Goal: Task Accomplishment & Management: Manage account settings

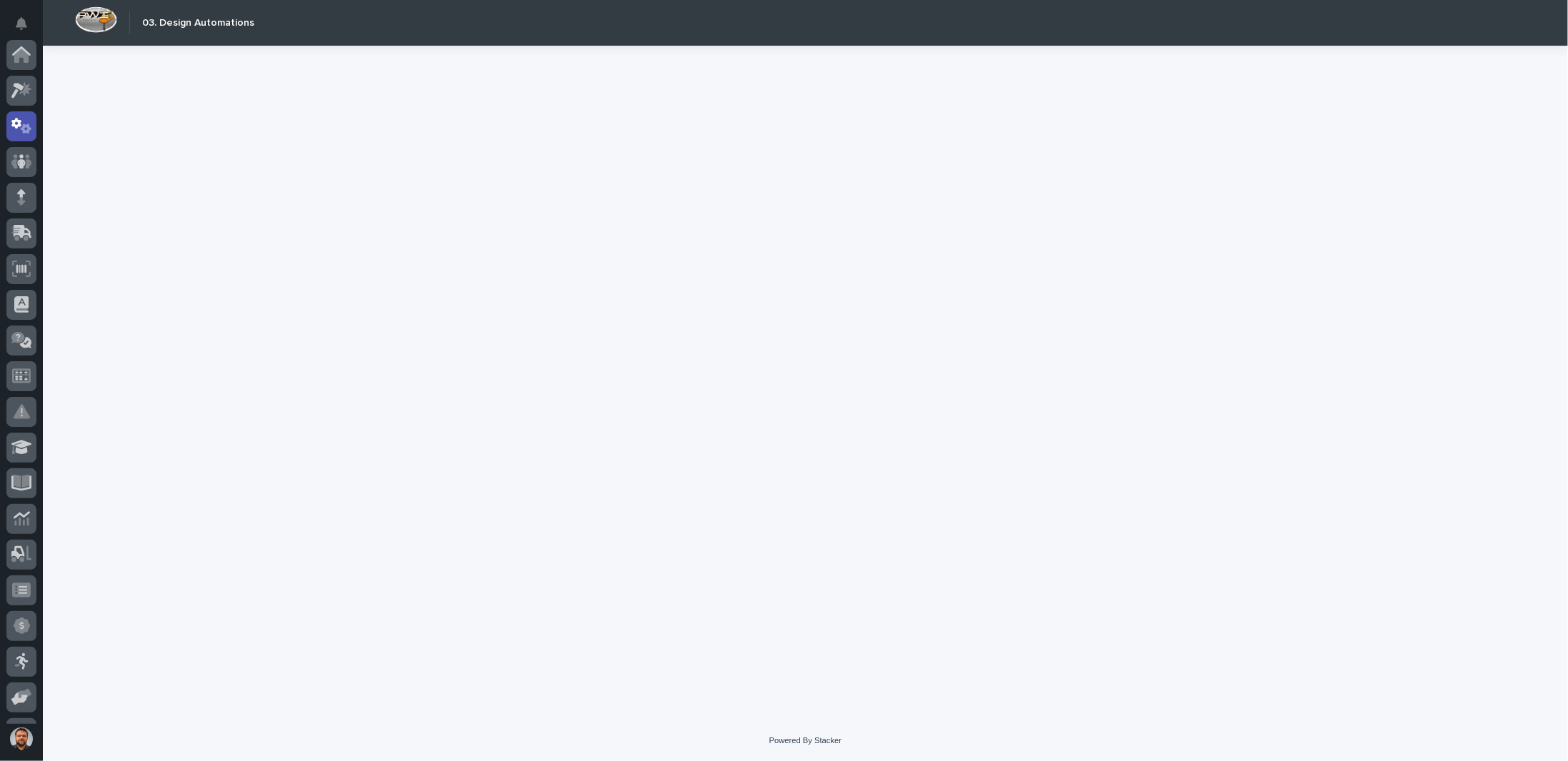
scroll to position [71, 0]
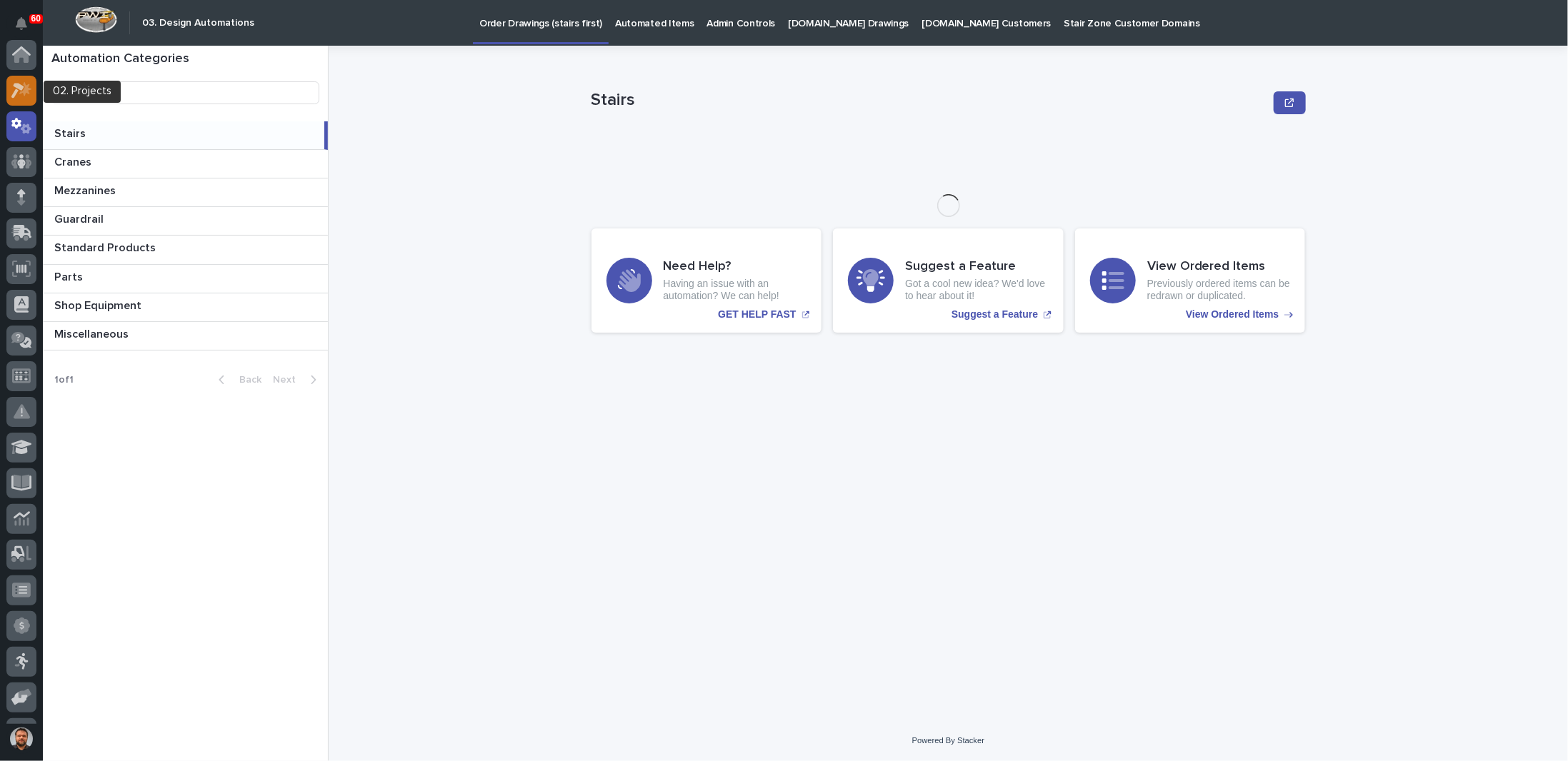
click at [25, 94] on icon at bounding box center [25, 89] width 12 height 15
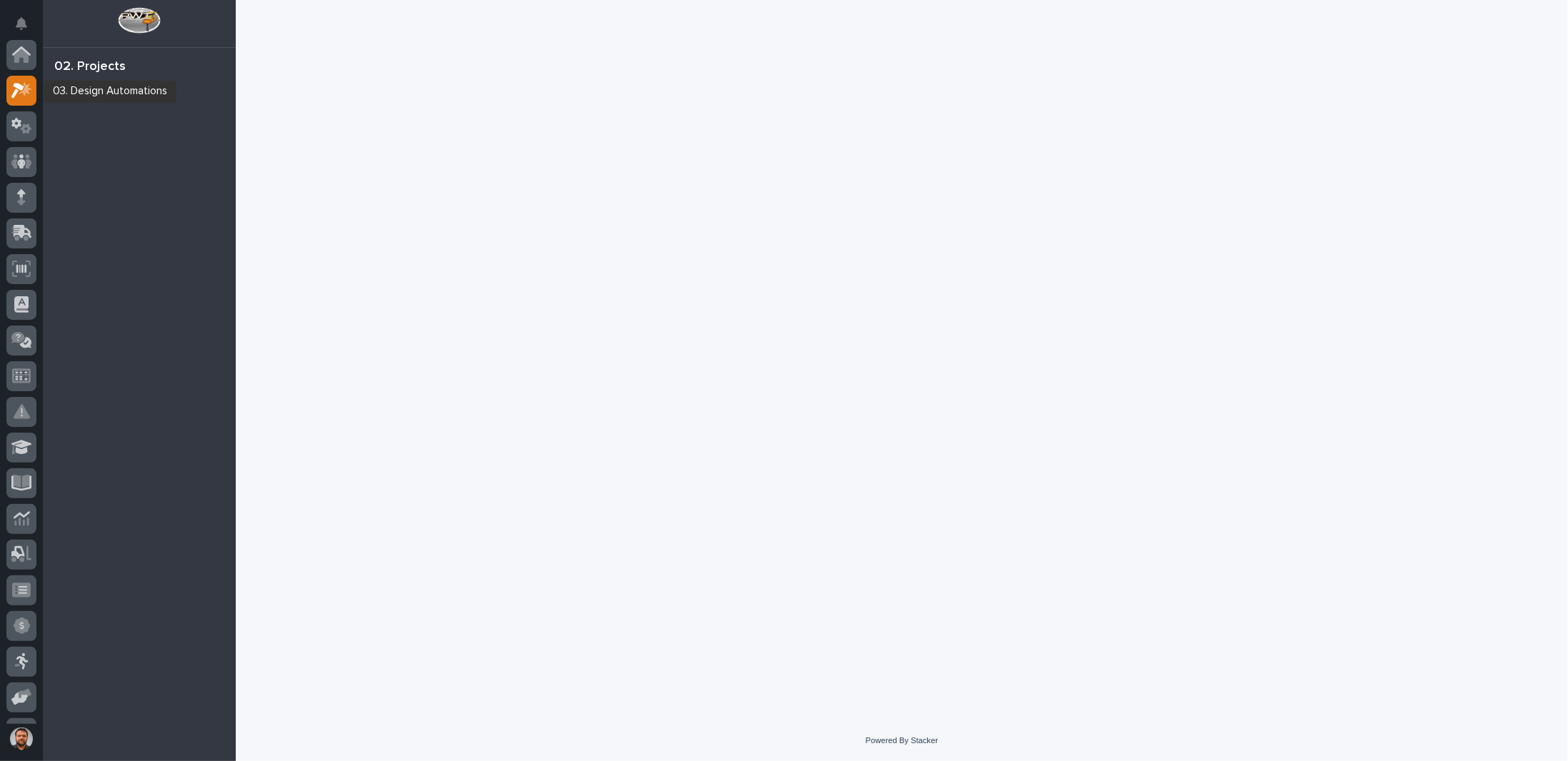
scroll to position [36, 0]
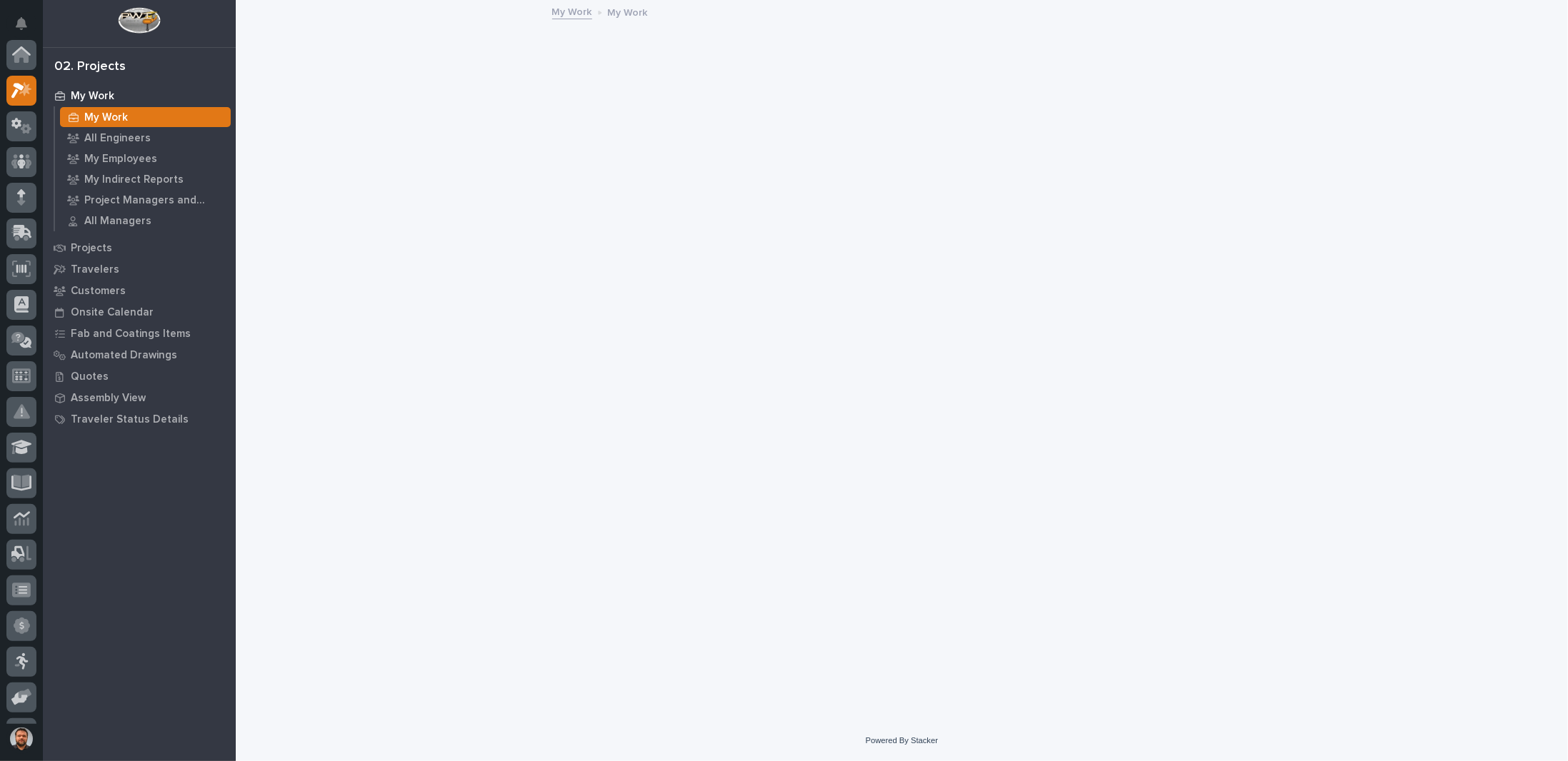
scroll to position [36, 0]
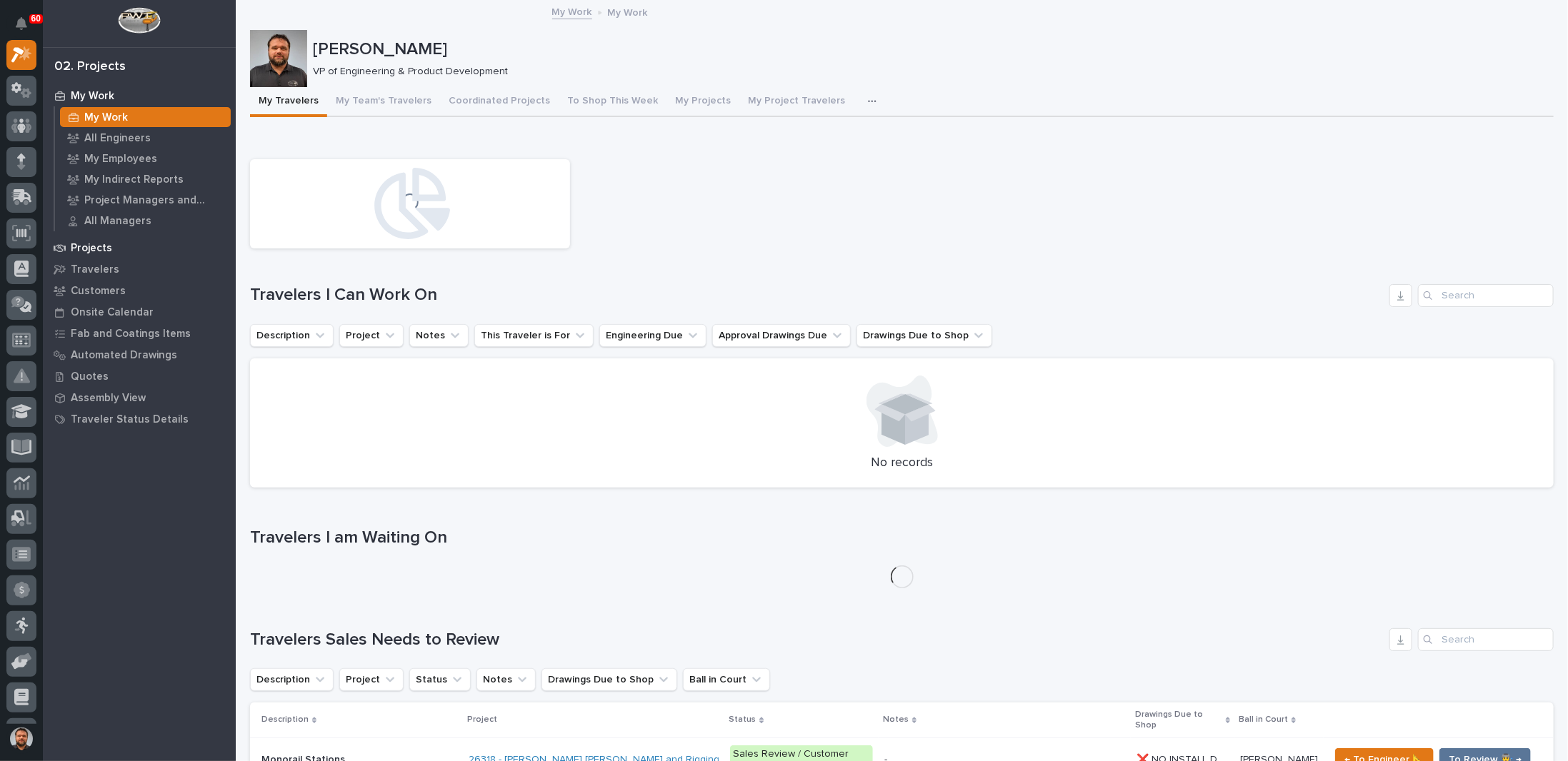
click at [96, 245] on p "Projects" at bounding box center [90, 248] width 41 height 13
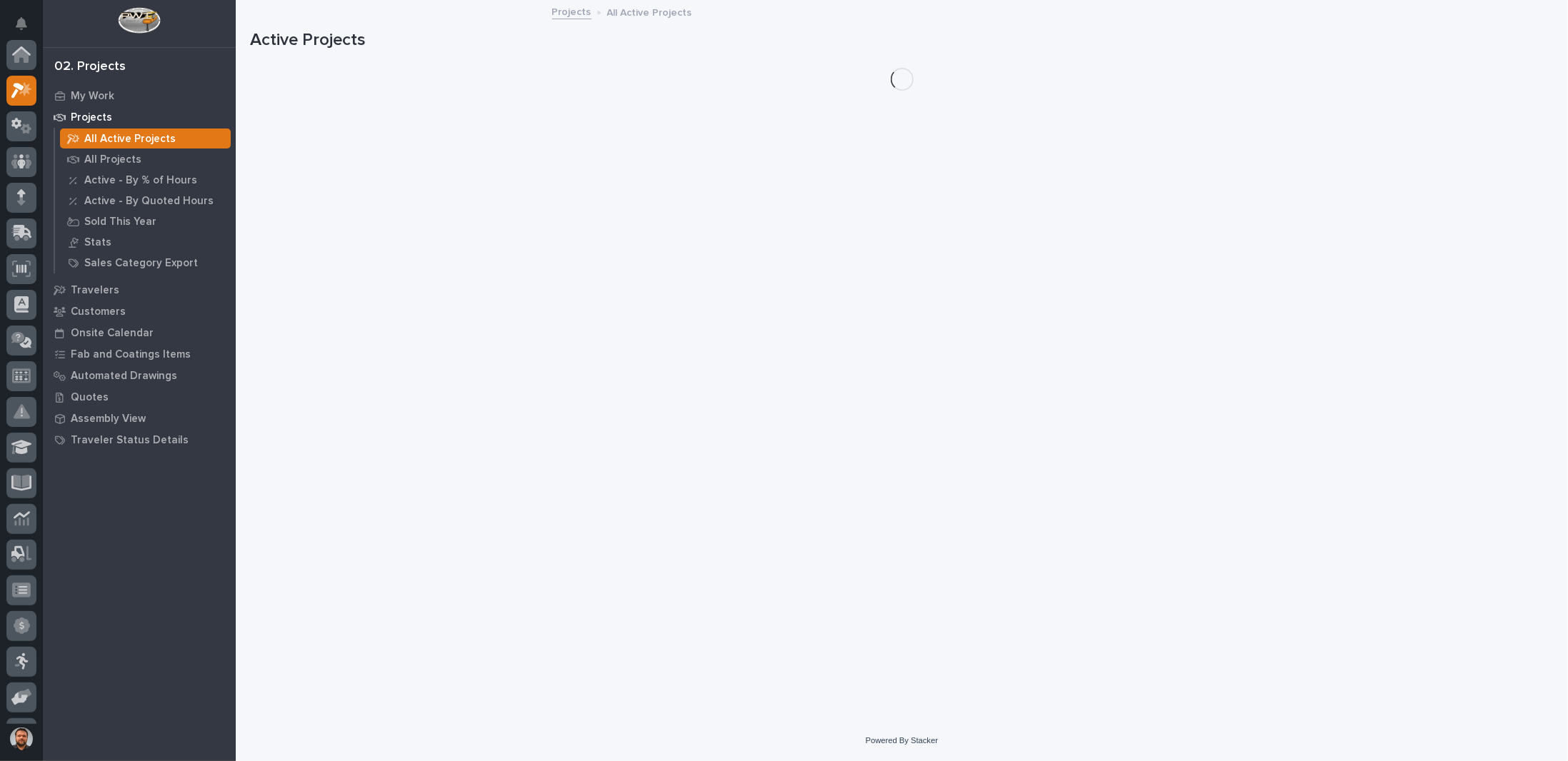
scroll to position [36, 0]
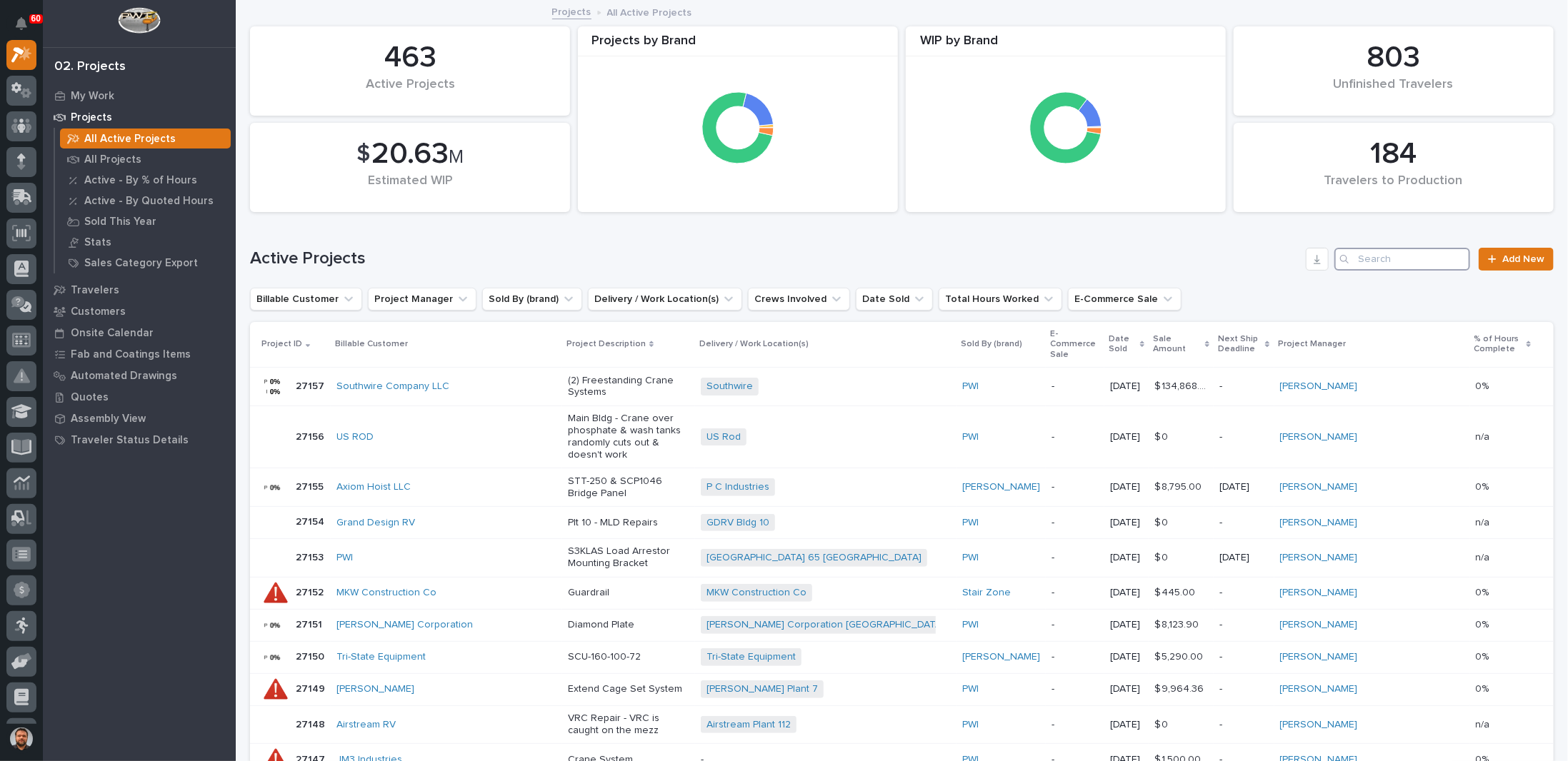
click at [1354, 261] on input "Search" at bounding box center [1402, 259] width 136 height 23
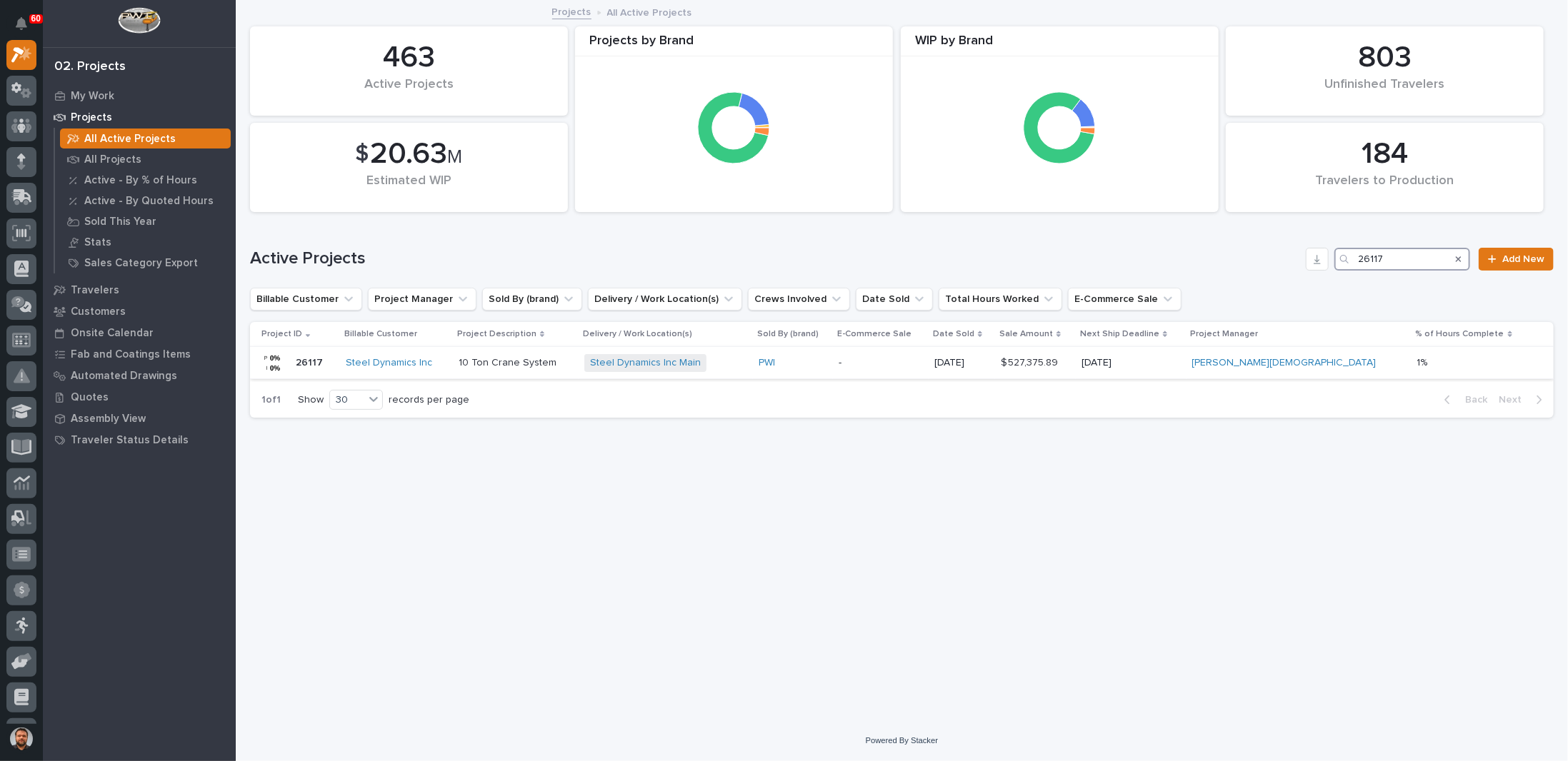
type input "26117"
click at [541, 360] on p "10 Ton Crane System" at bounding box center [515, 362] width 114 height 12
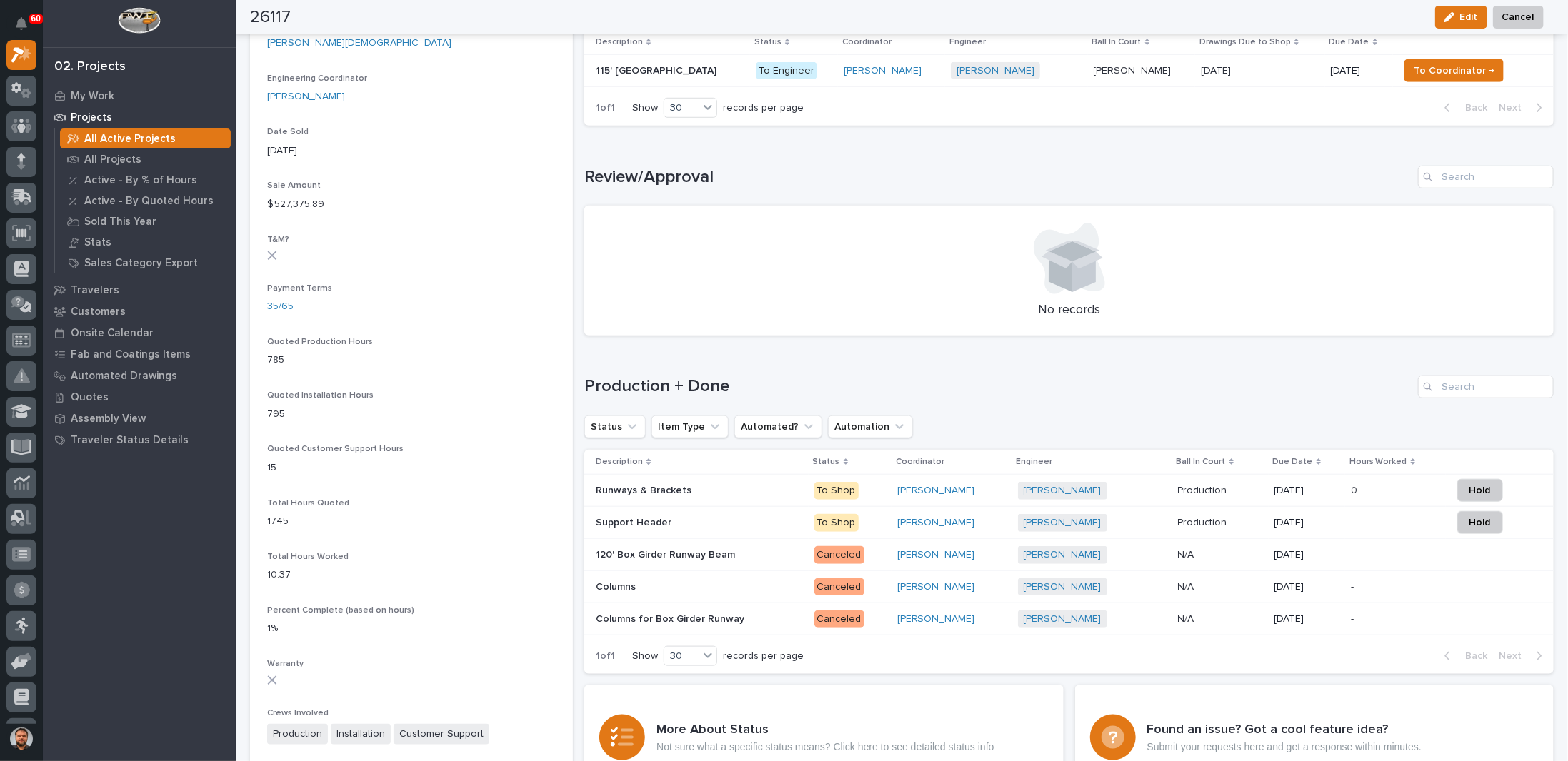
scroll to position [786, 0]
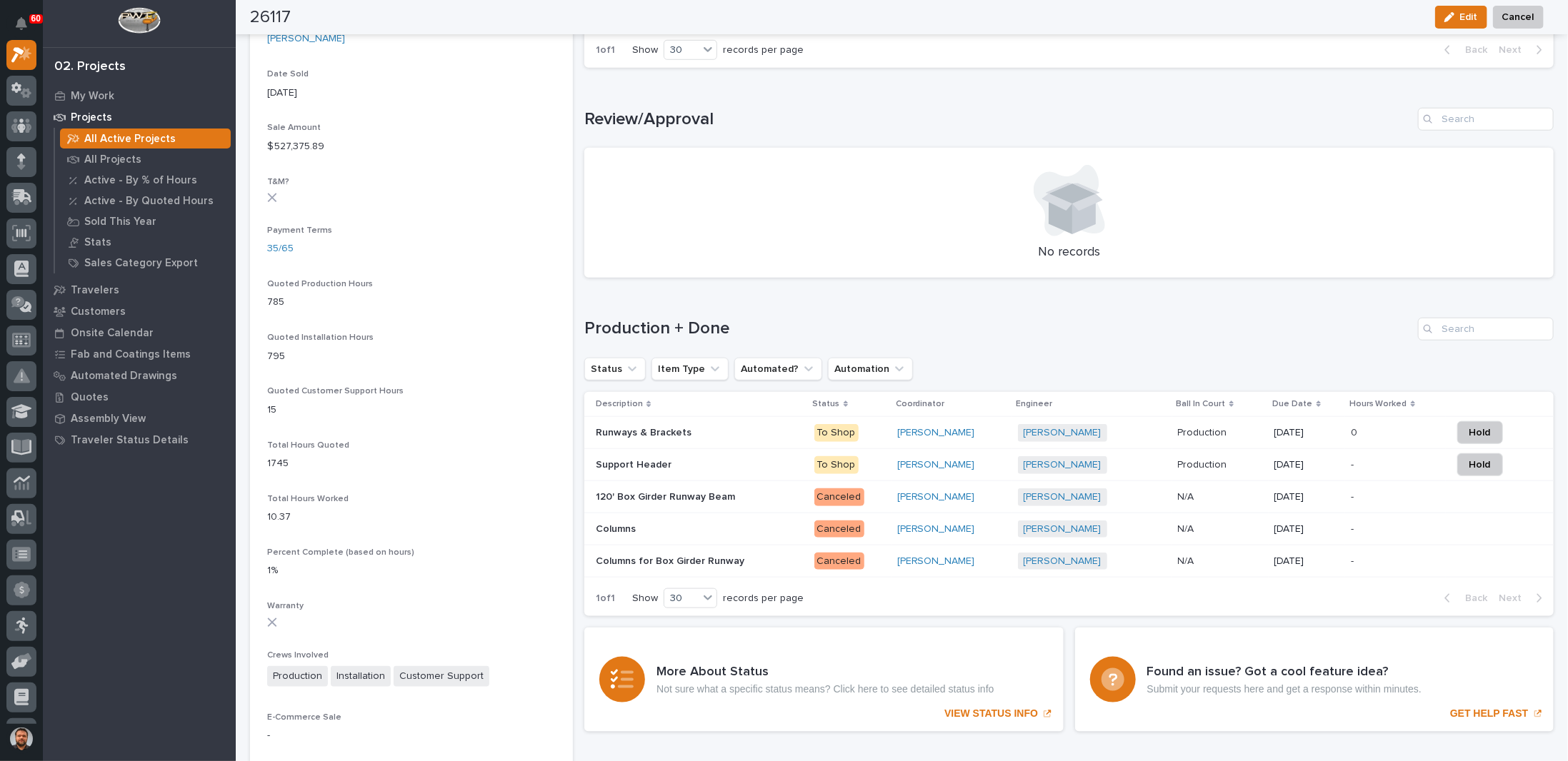
click at [697, 435] on p at bounding box center [699, 433] width 206 height 12
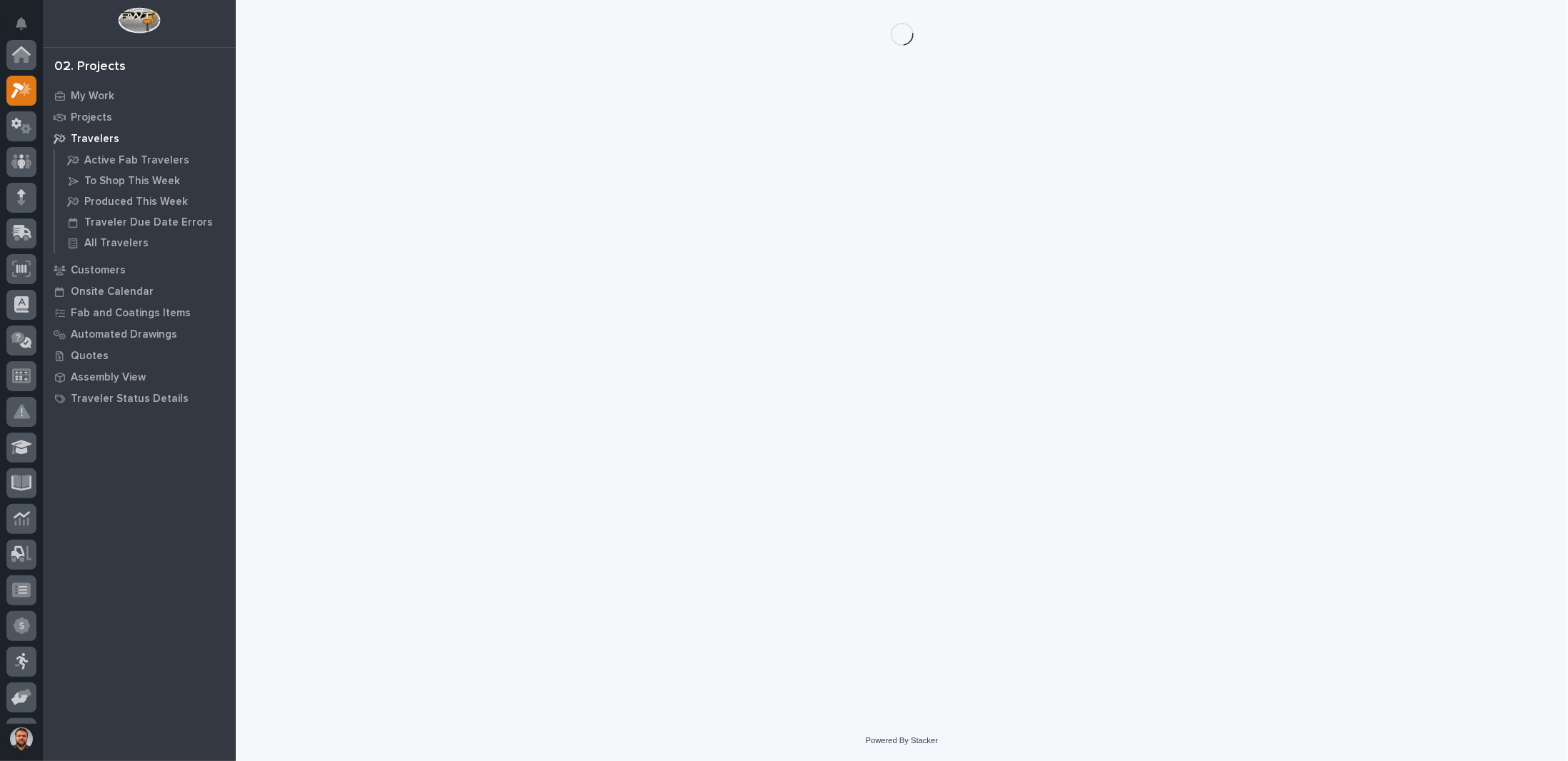
scroll to position [36, 0]
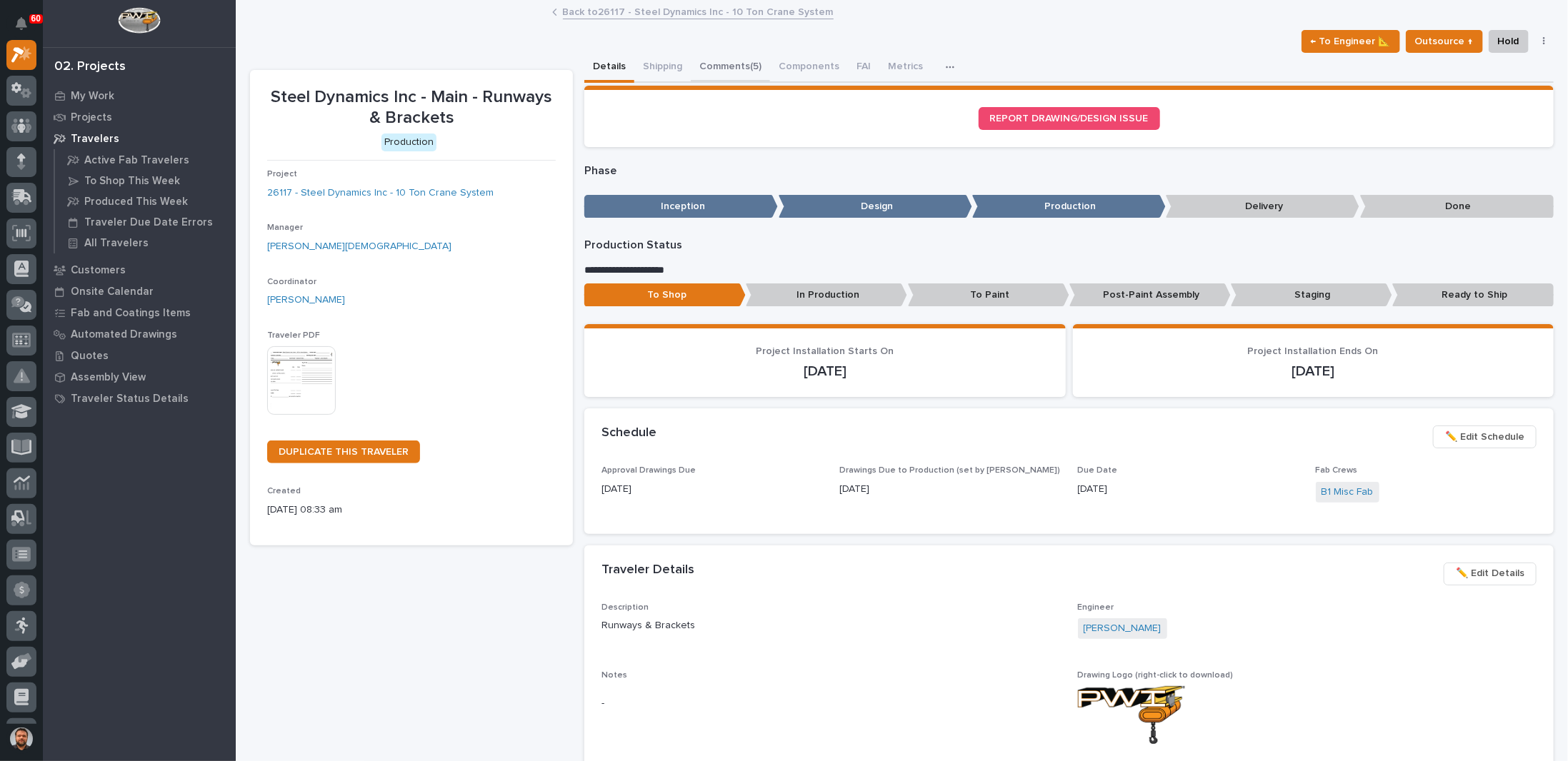
click at [721, 64] on button "Comments (5)" at bounding box center [730, 68] width 79 height 30
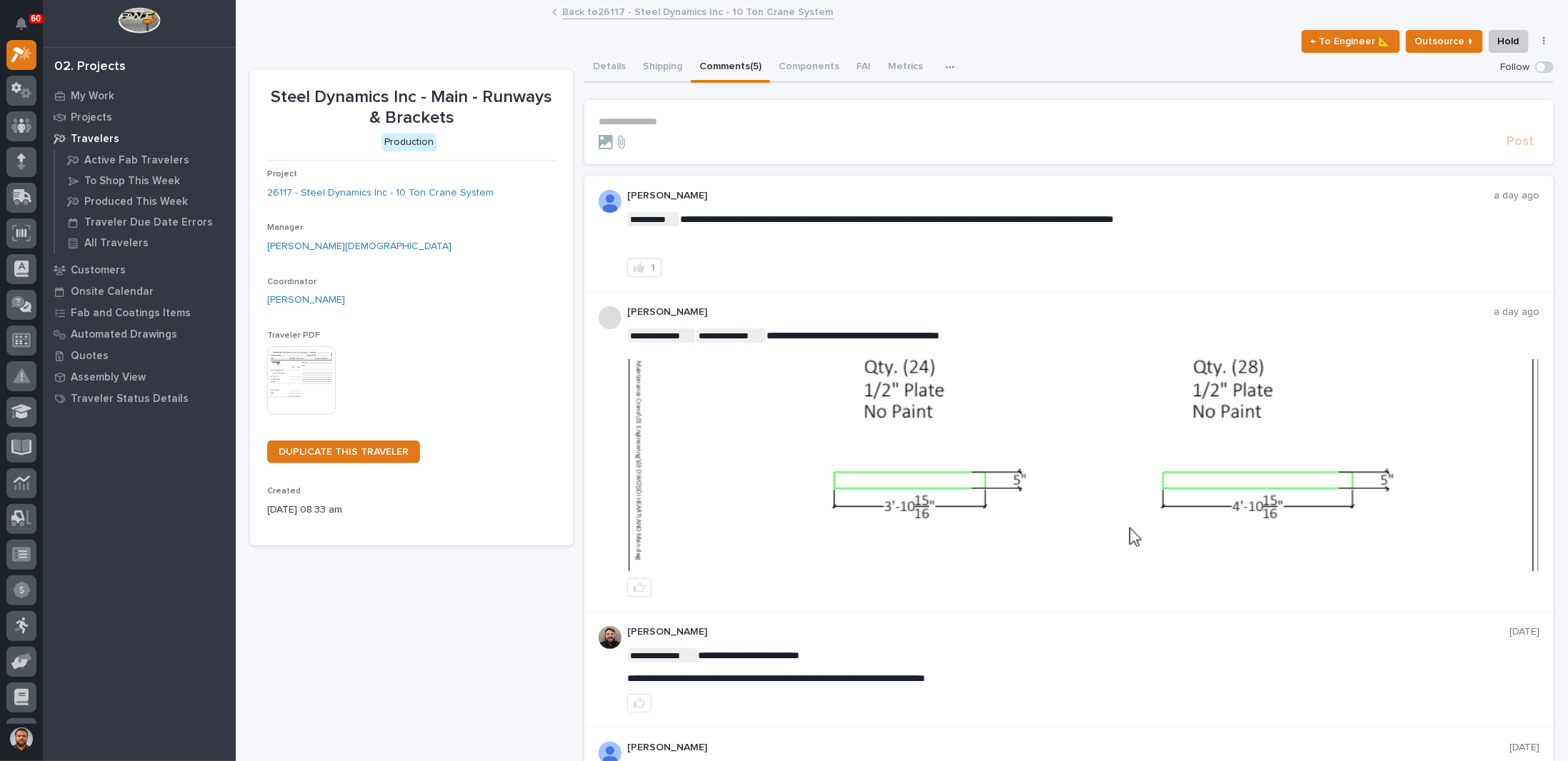
click at [946, 69] on icon "button" at bounding box center [949, 67] width 8 height 10
click at [652, 120] on p "**********" at bounding box center [1069, 121] width 941 height 12
click at [649, 63] on button "Shipping" at bounding box center [663, 68] width 57 height 30
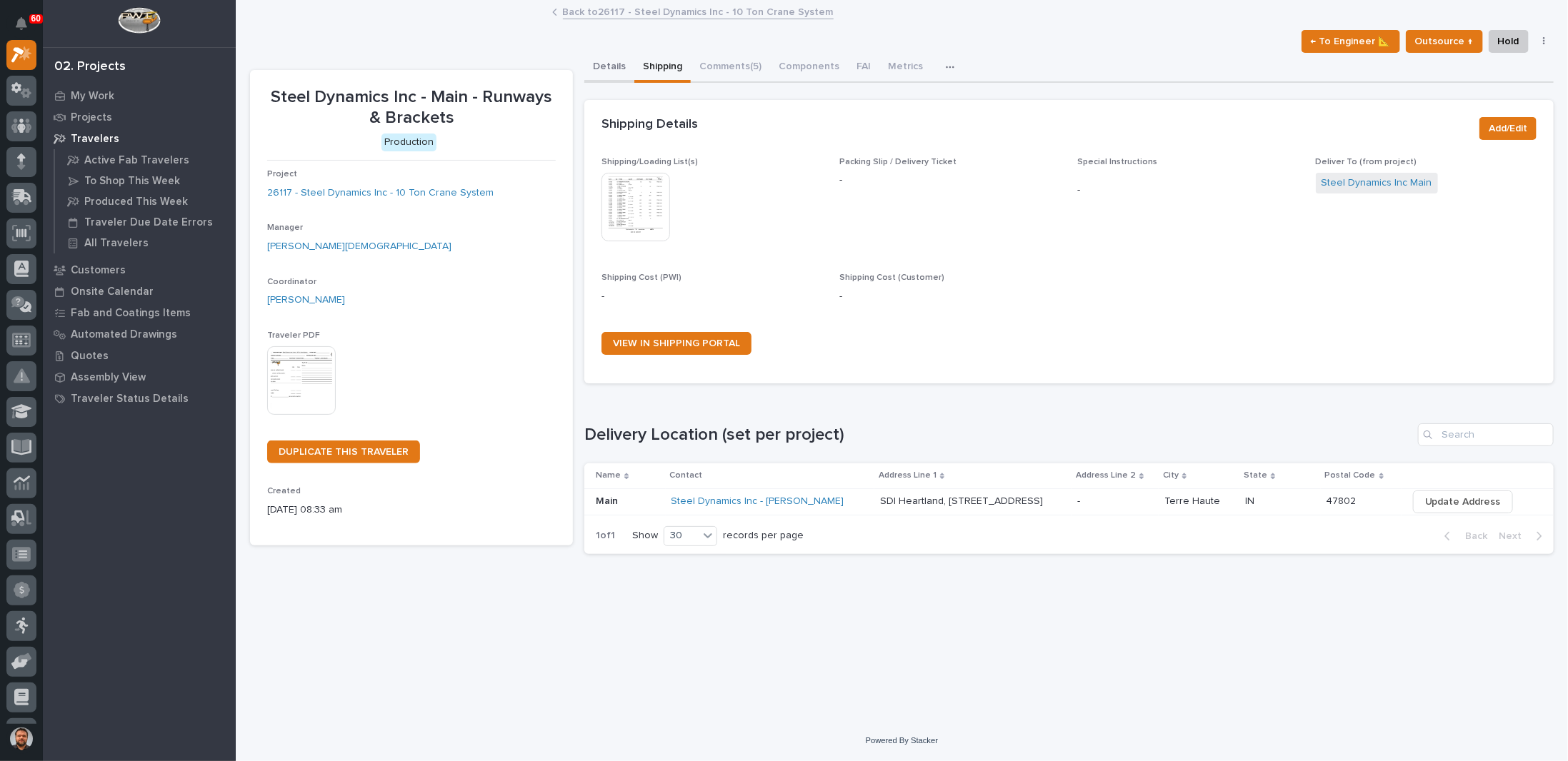
click at [612, 68] on button "Details" at bounding box center [609, 68] width 50 height 30
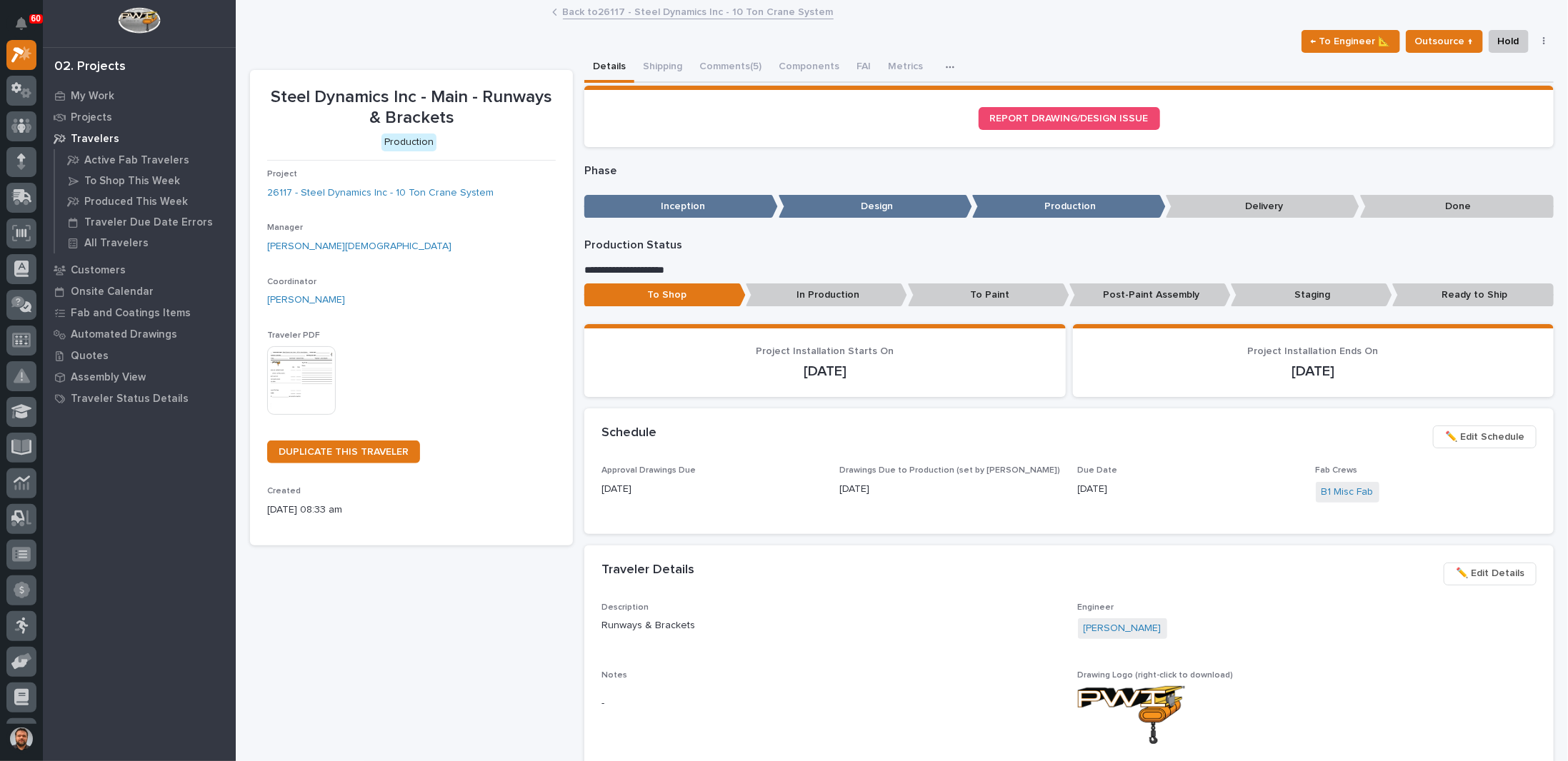
click at [1491, 570] on span "✏️ Edit Details" at bounding box center [1490, 573] width 68 height 17
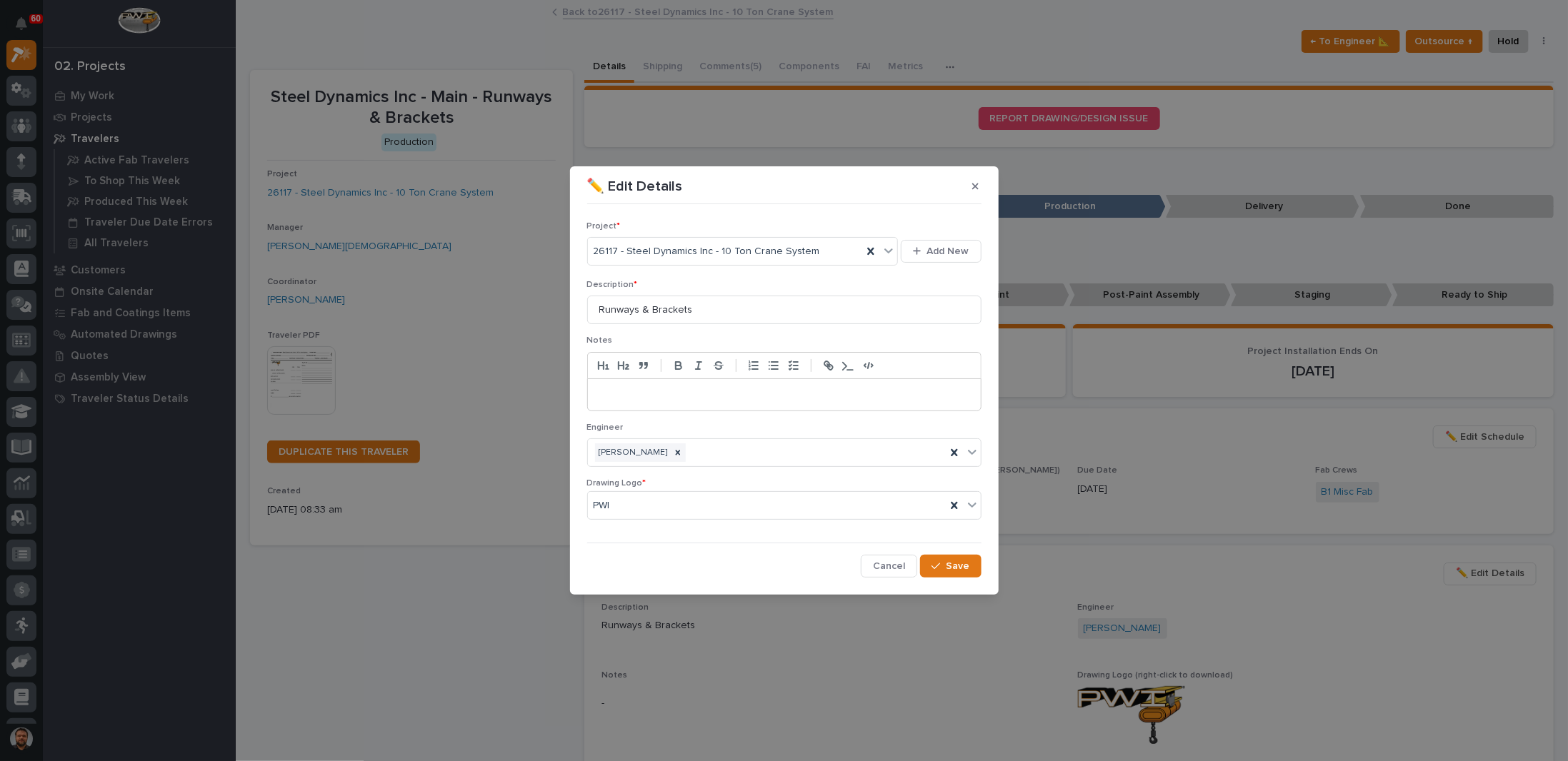
click at [617, 384] on div at bounding box center [784, 394] width 392 height 31
drag, startPoint x: 642, startPoint y: 403, endPoint x: 557, endPoint y: 391, distance: 85.8
click at [557, 391] on div "**********" at bounding box center [784, 380] width 1568 height 761
click at [609, 386] on div at bounding box center [784, 394] width 392 height 31
click at [617, 389] on p at bounding box center [784, 395] width 371 height 15
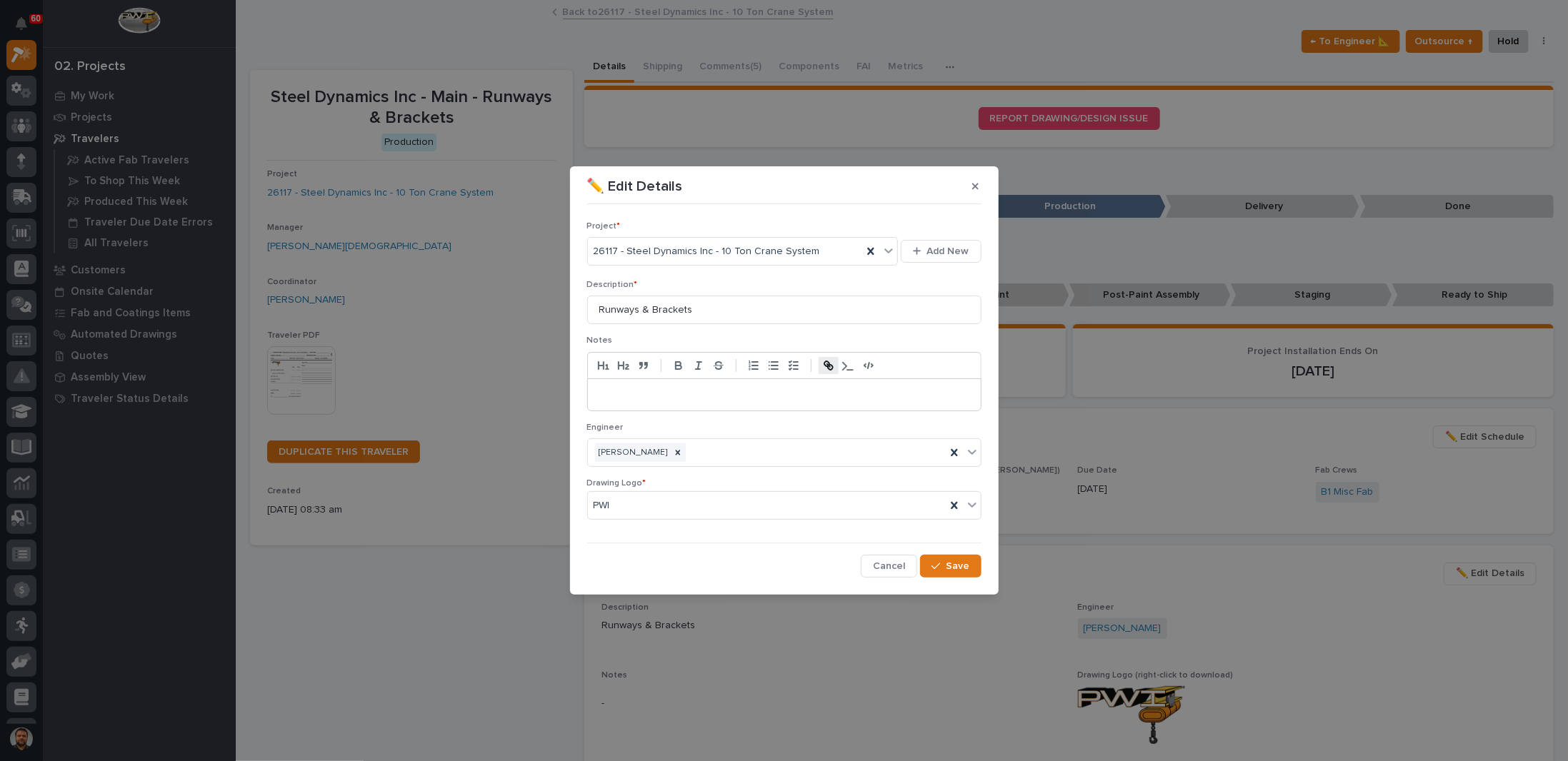
click at [826, 368] on icon "button" at bounding box center [829, 366] width 13 height 13
click at [828, 366] on icon "button" at bounding box center [830, 367] width 5 height 5
click at [827, 365] on line "button" at bounding box center [828, 365] width 3 height 3
click at [687, 402] on div at bounding box center [784, 394] width 392 height 31
click at [794, 563] on div "Cancel Save" at bounding box center [784, 566] width 394 height 23
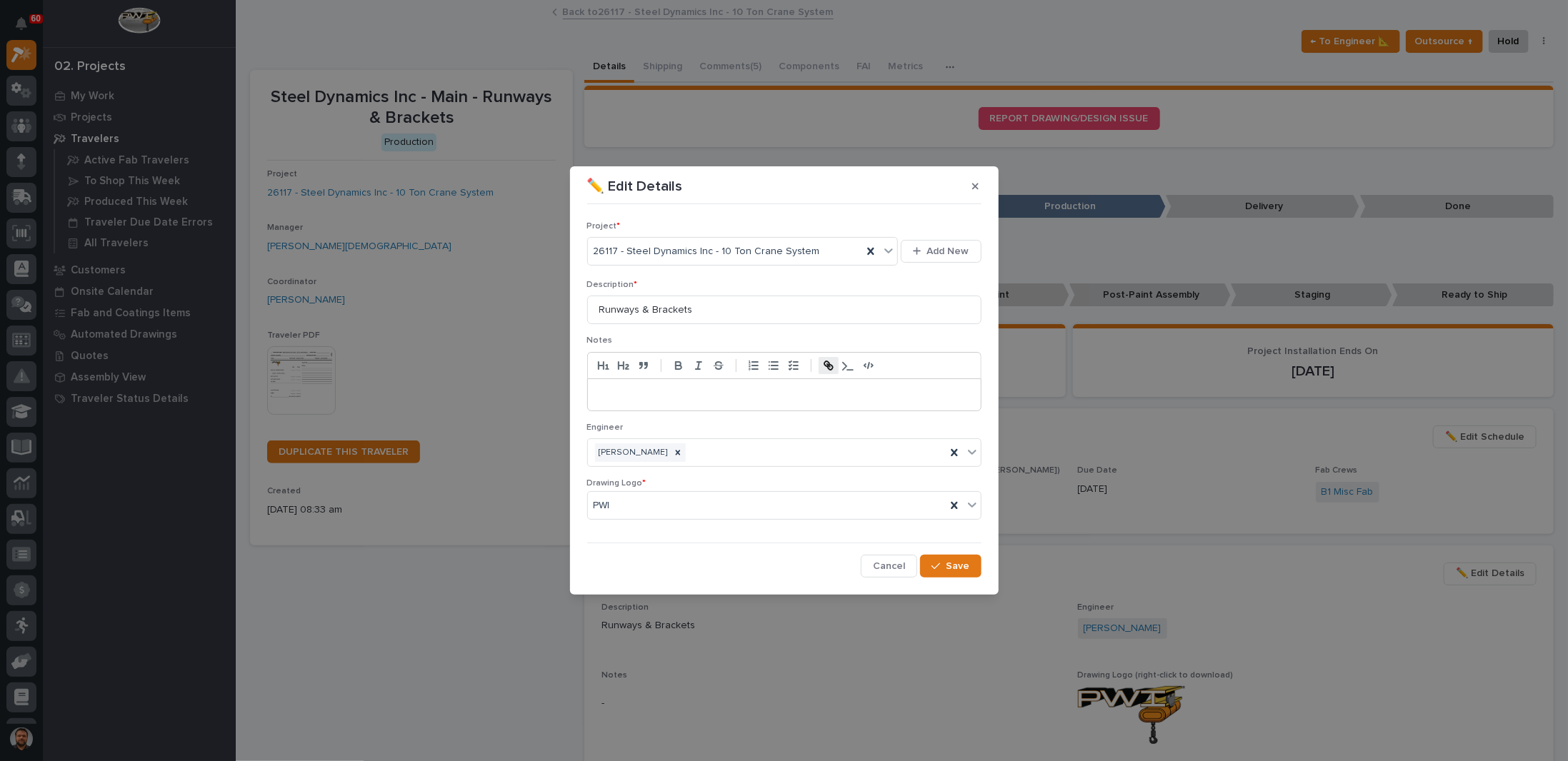
click at [830, 365] on icon "button" at bounding box center [829, 366] width 13 height 13
click at [724, 394] on p at bounding box center [784, 395] width 371 height 15
click at [949, 573] on span "Save" at bounding box center [958, 566] width 24 height 13
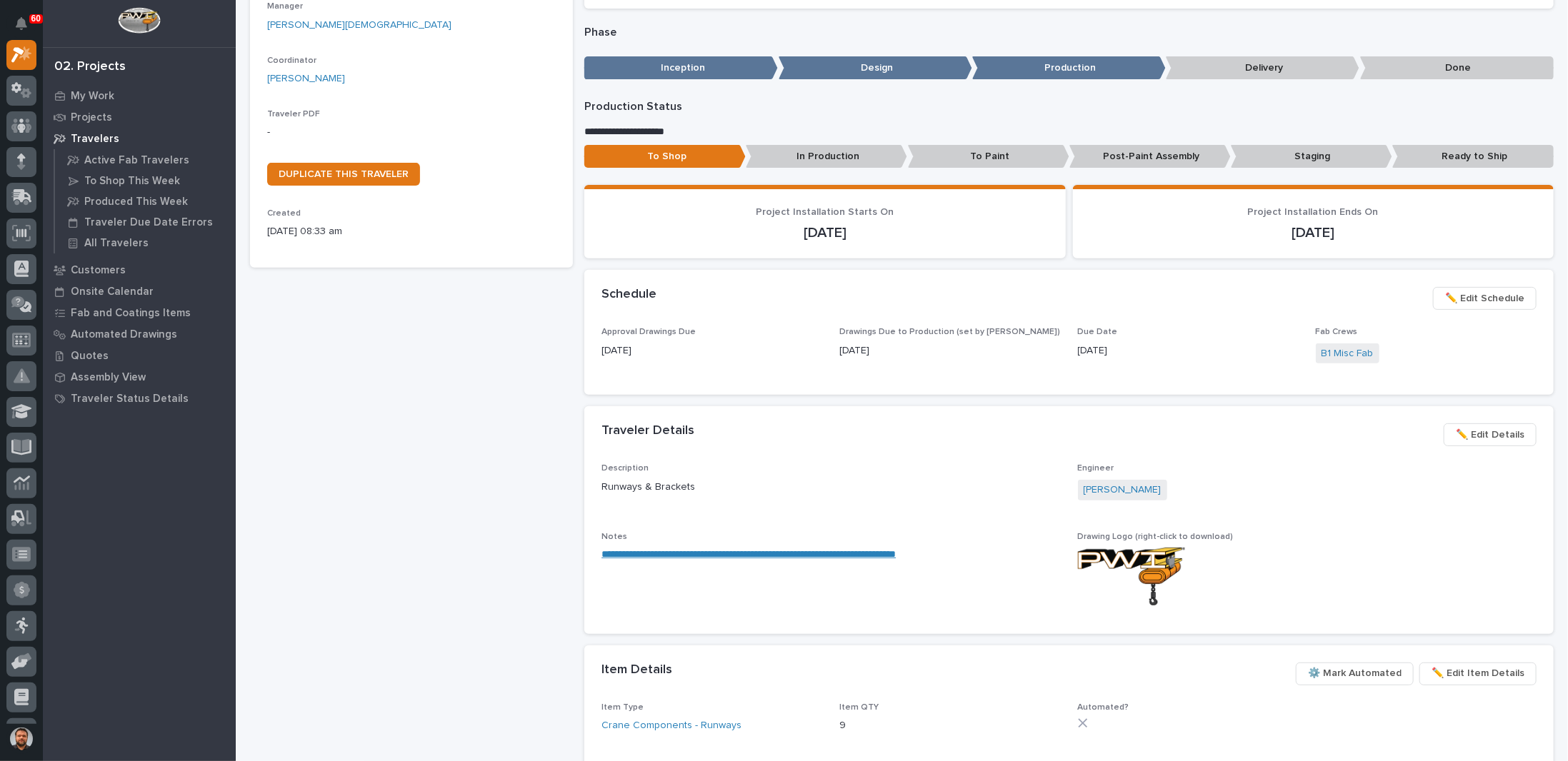
scroll to position [428, 0]
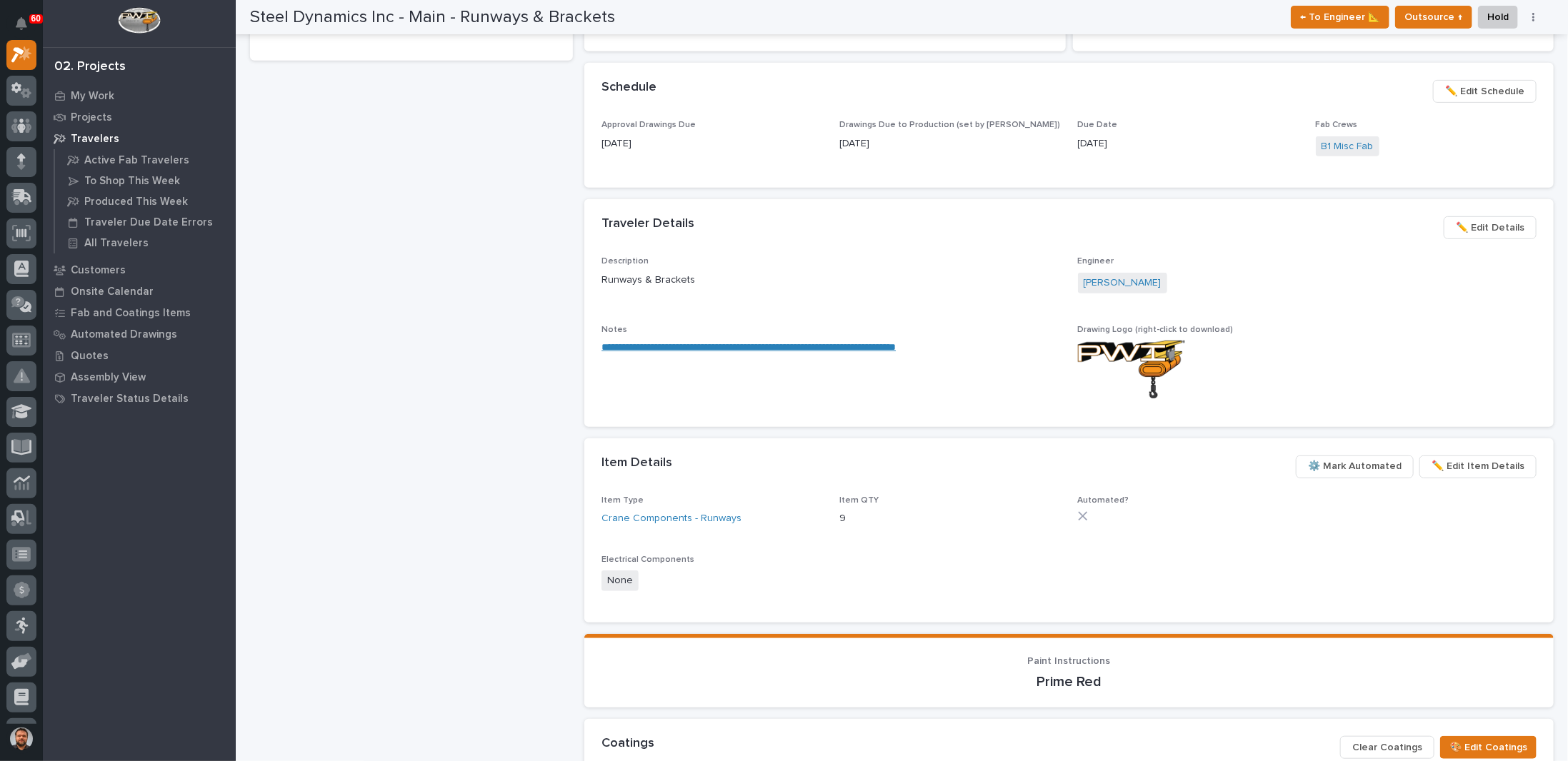
click at [709, 343] on link "**********" at bounding box center [748, 347] width 294 height 10
click at [1487, 226] on span "✏️ Edit Details" at bounding box center [1490, 227] width 68 height 17
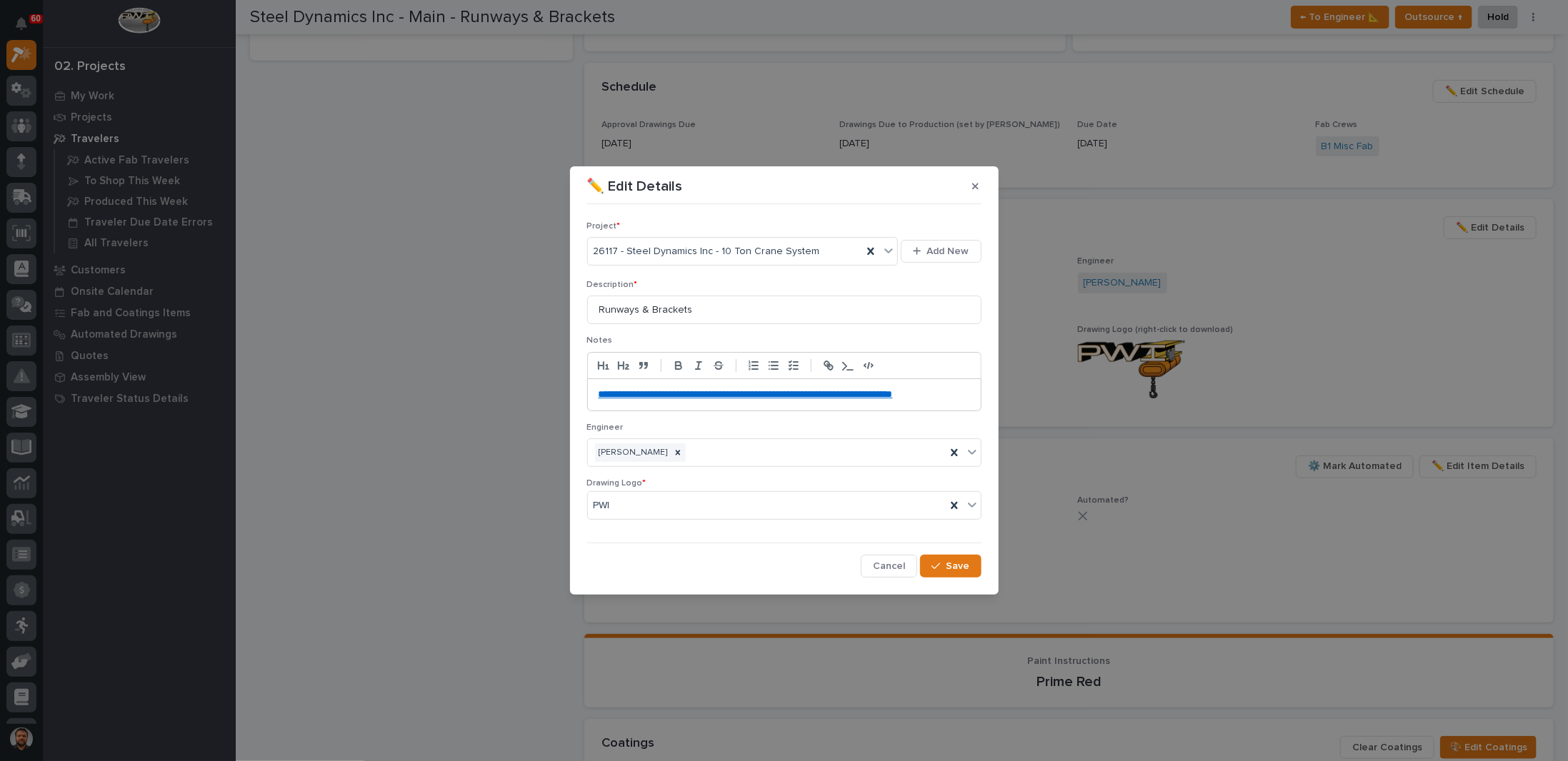
click at [711, 399] on p "**********" at bounding box center [784, 395] width 371 height 15
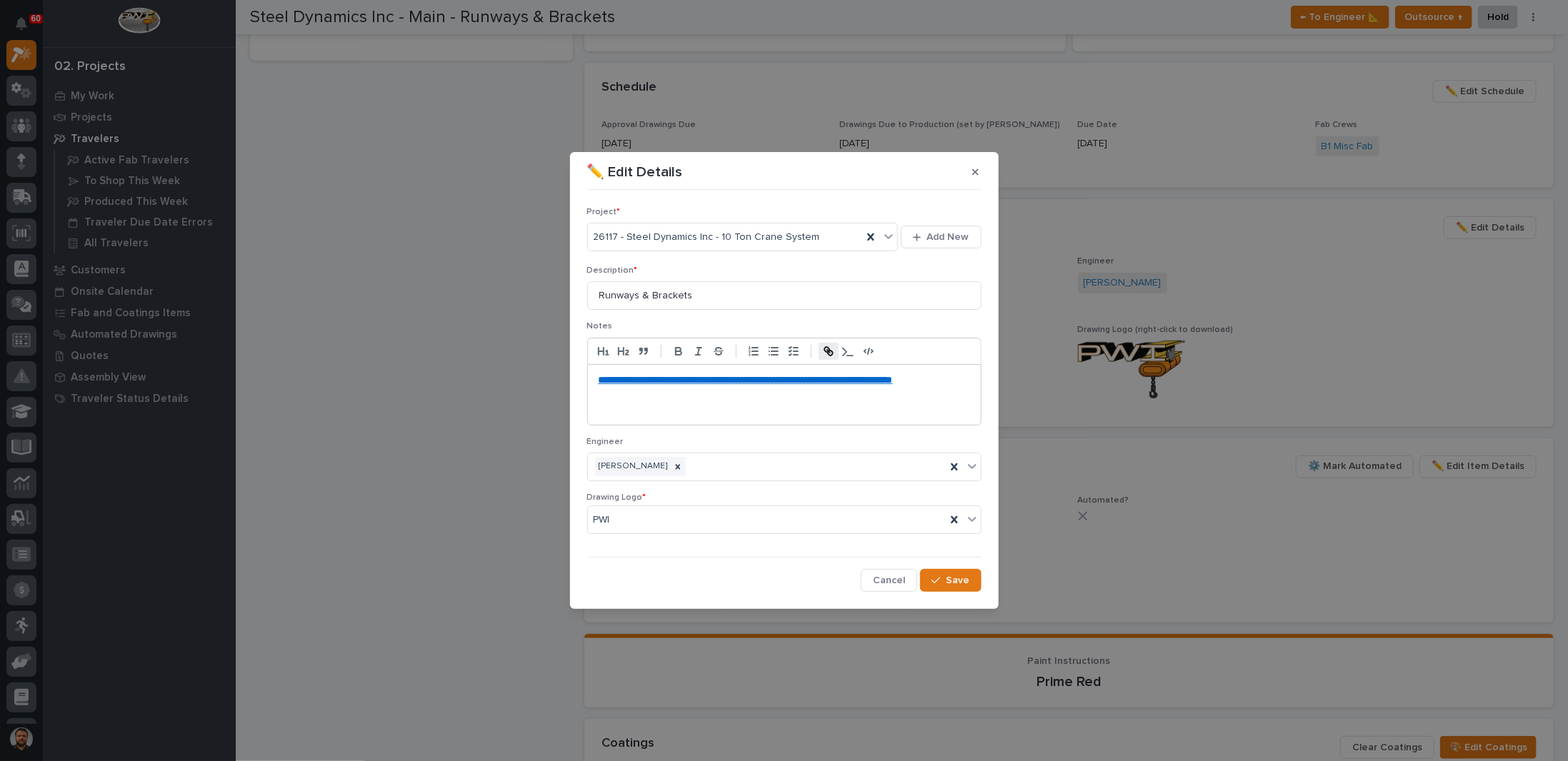
click at [828, 350] on icon "button" at bounding box center [830, 352] width 5 height 5
click at [845, 347] on icon "button" at bounding box center [848, 351] width 12 height 10
click at [634, 416] on p "﻿" at bounding box center [784, 410] width 371 height 15
click at [953, 586] on span "Save" at bounding box center [958, 580] width 24 height 13
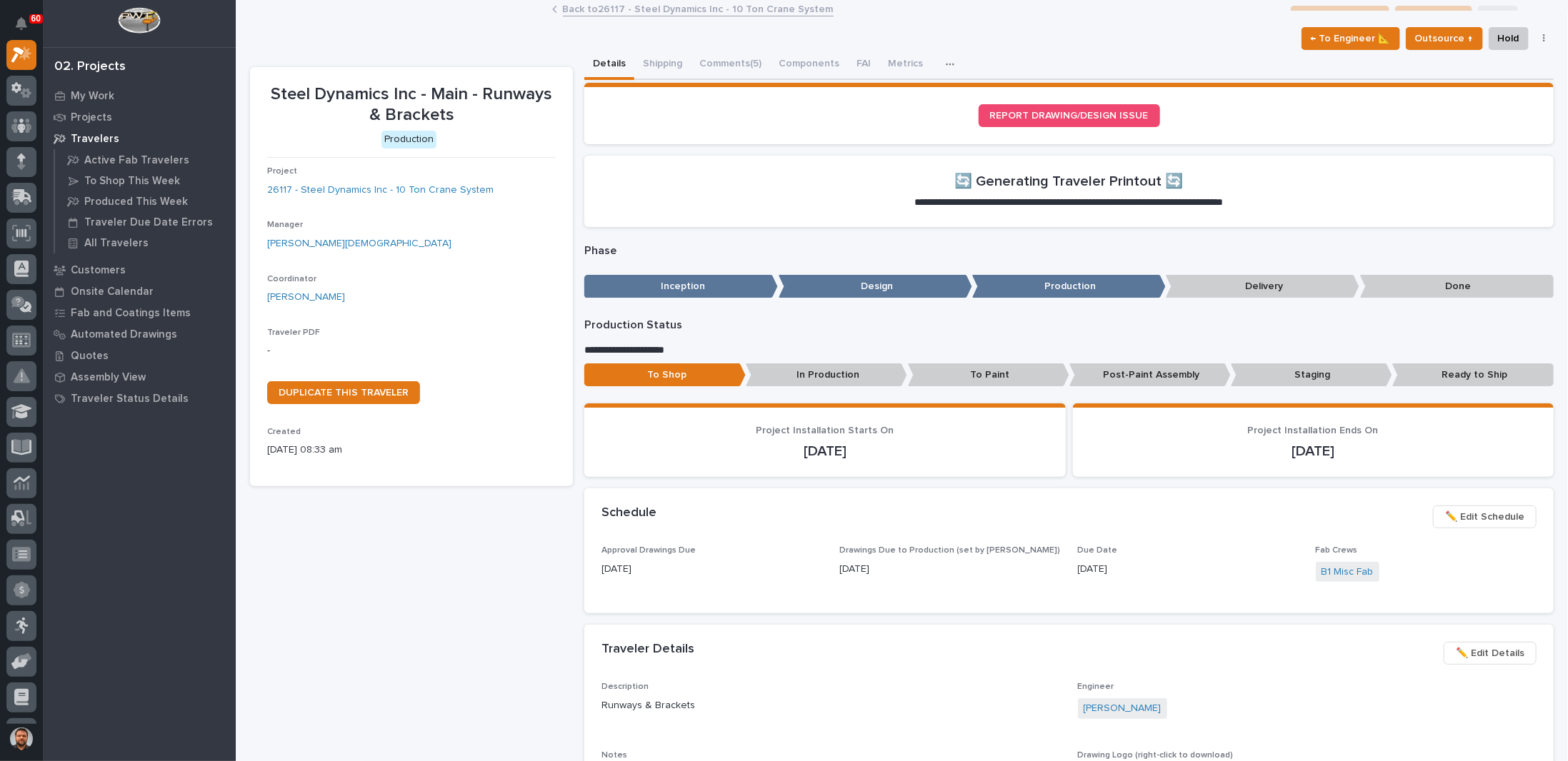
scroll to position [0, 0]
